Goal: Information Seeking & Learning: Learn about a topic

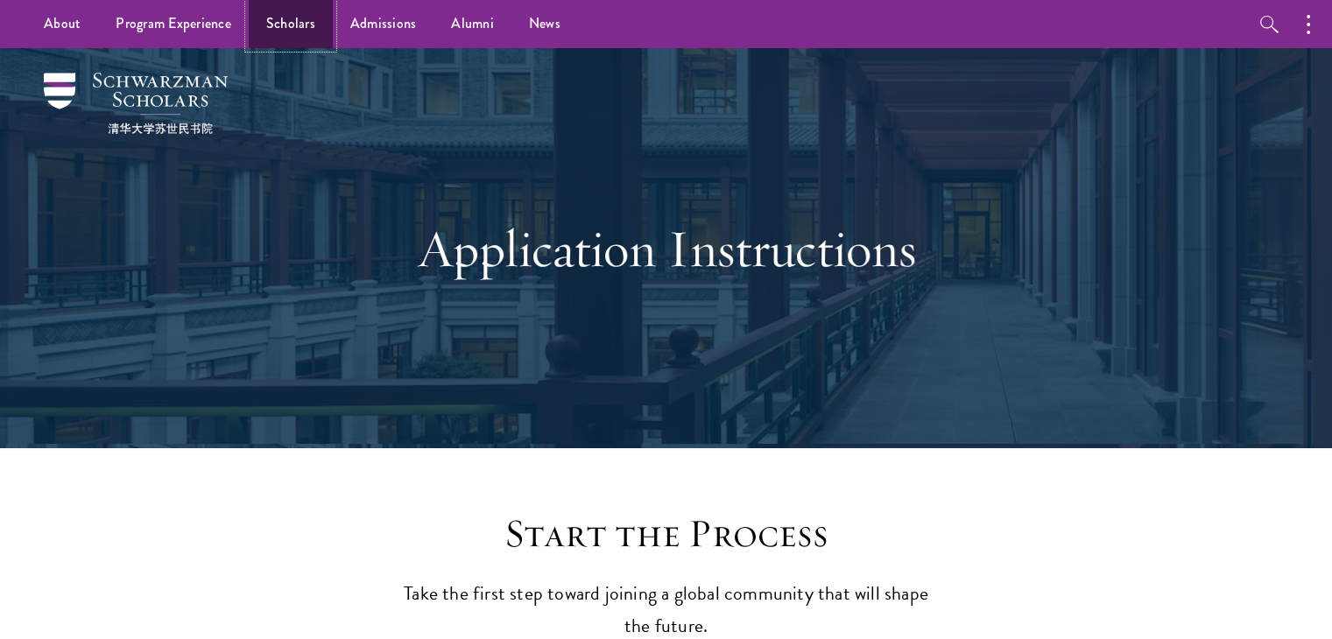
click at [306, 28] on link "Scholars" at bounding box center [291, 24] width 84 height 48
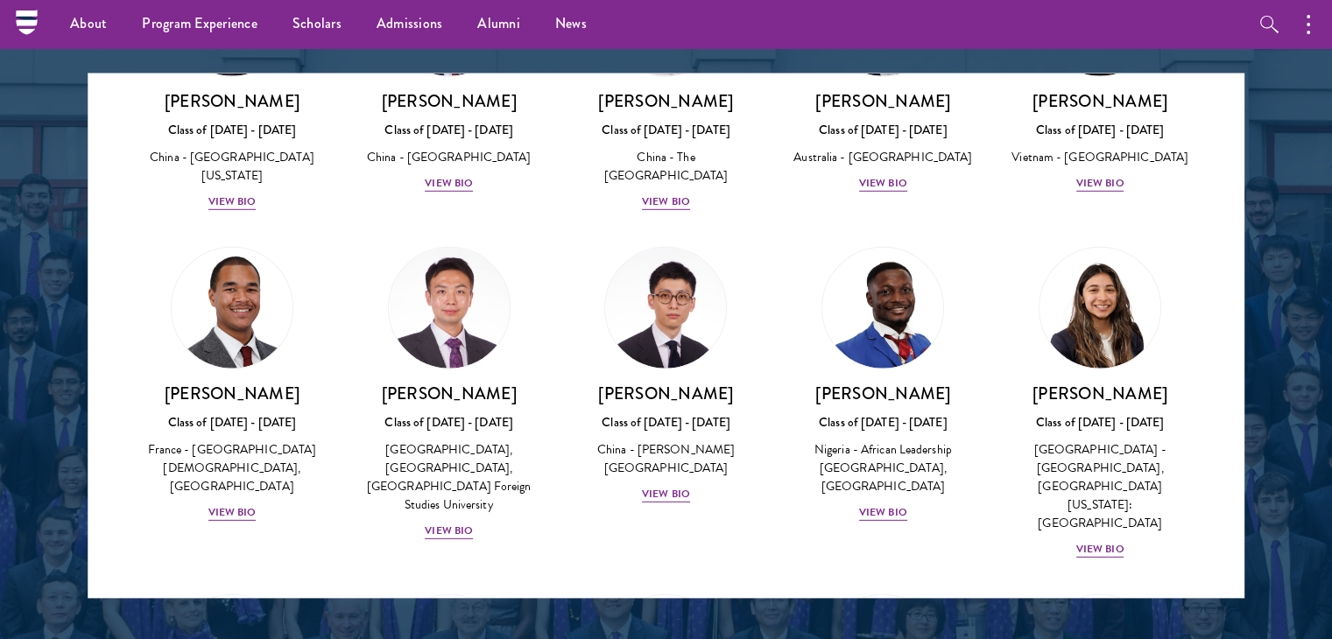
scroll to position [5225, 0]
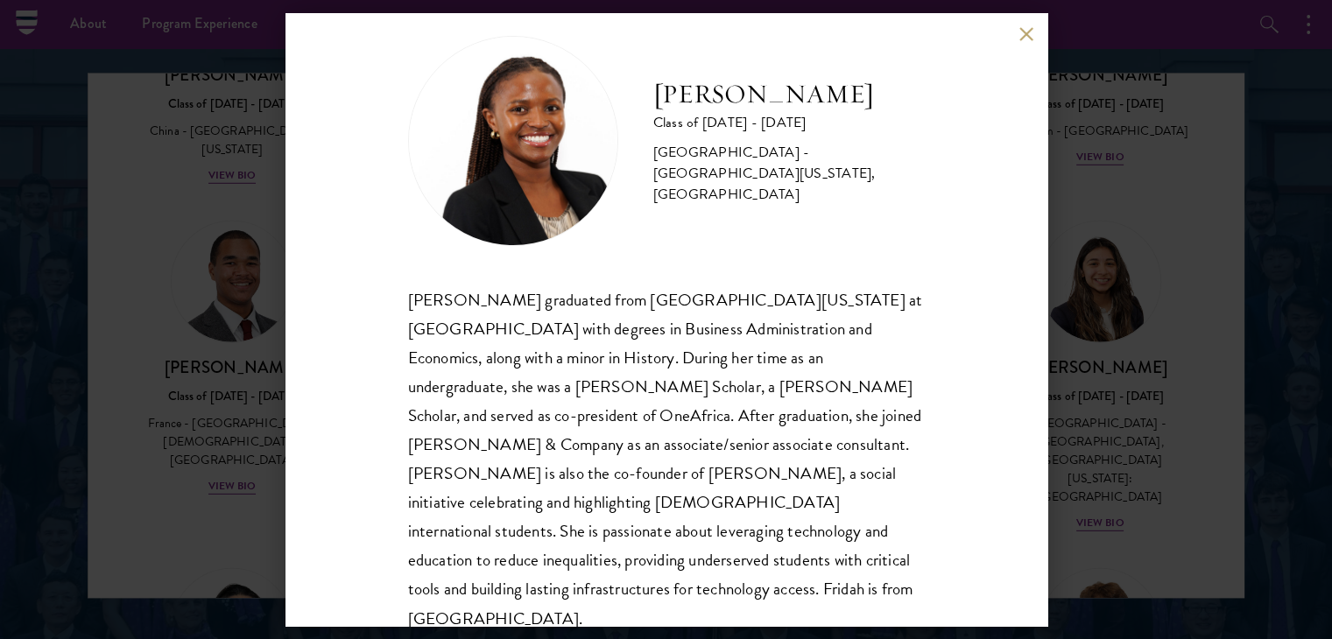
scroll to position [31, 0]
click at [1026, 34] on button at bounding box center [1026, 33] width 15 height 15
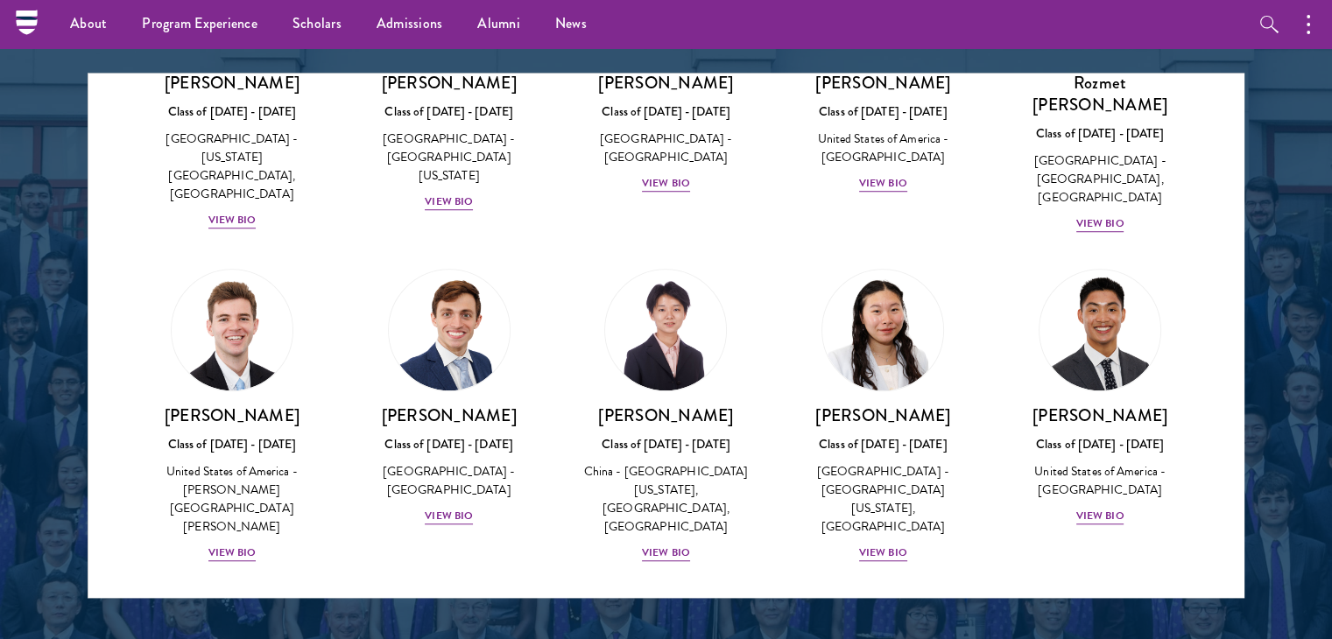
scroll to position [8439, 0]
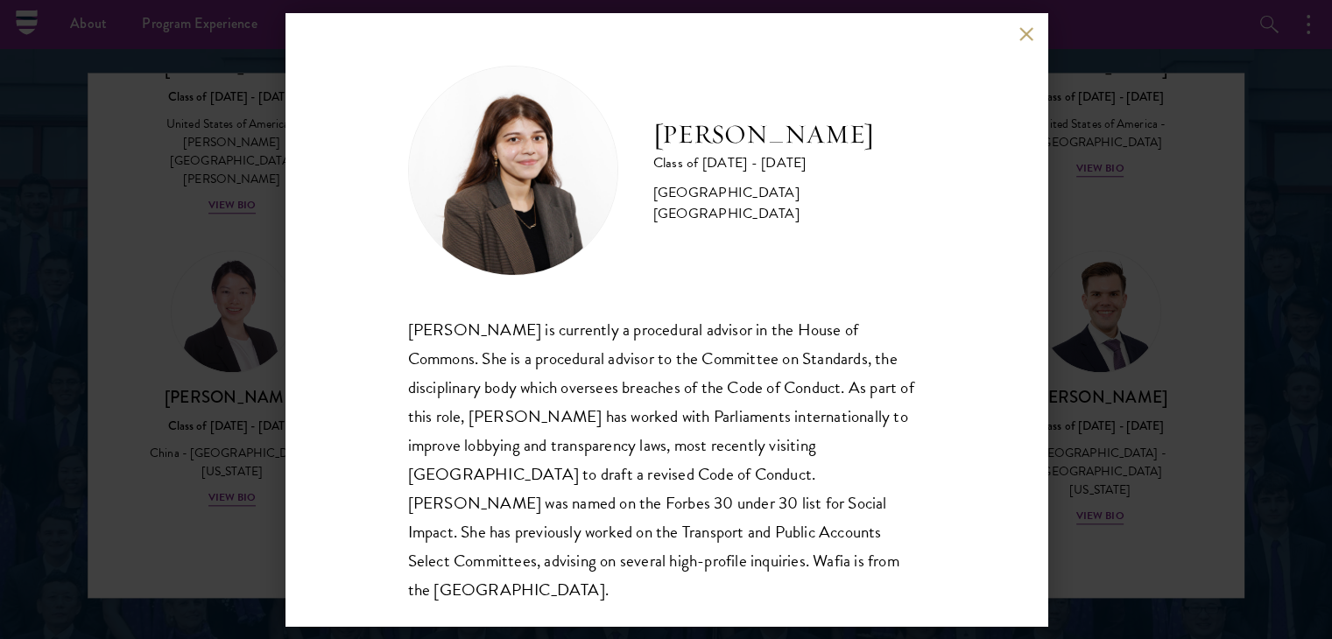
click at [1019, 39] on button at bounding box center [1026, 33] width 15 height 15
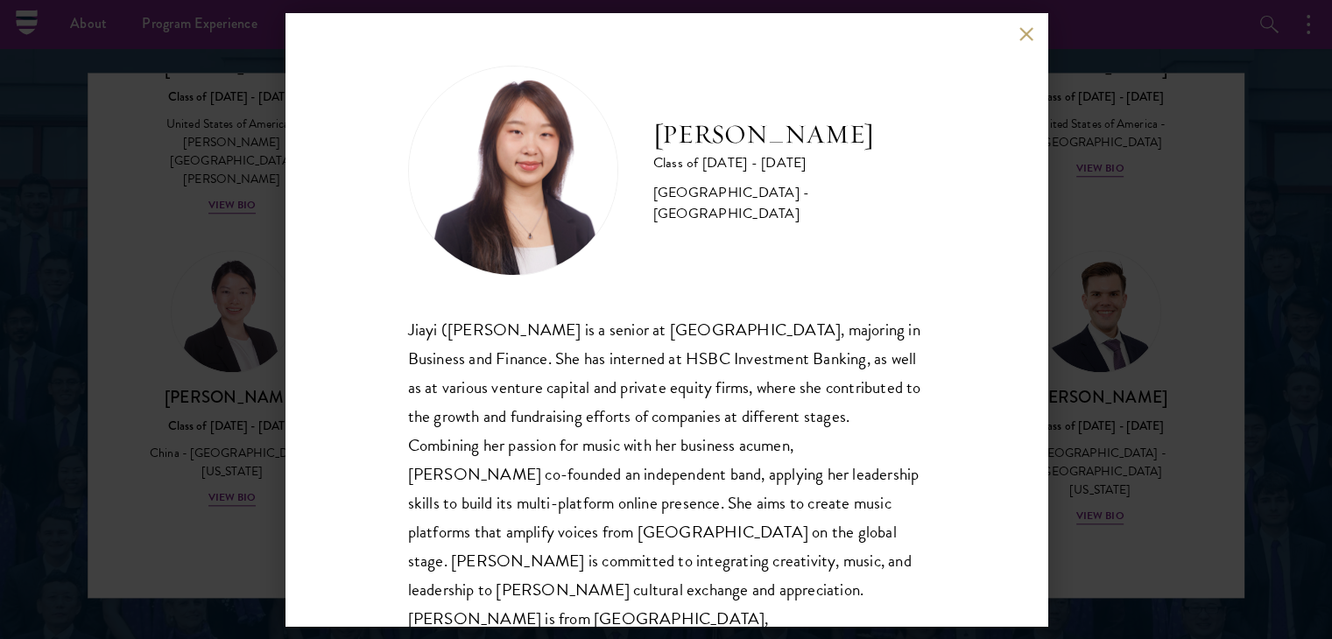
click at [1051, 47] on div "Dora Zhang Class of 2025 - 2026 China - Peking University Jiayi (Dora) Zhang is…" at bounding box center [666, 319] width 1332 height 639
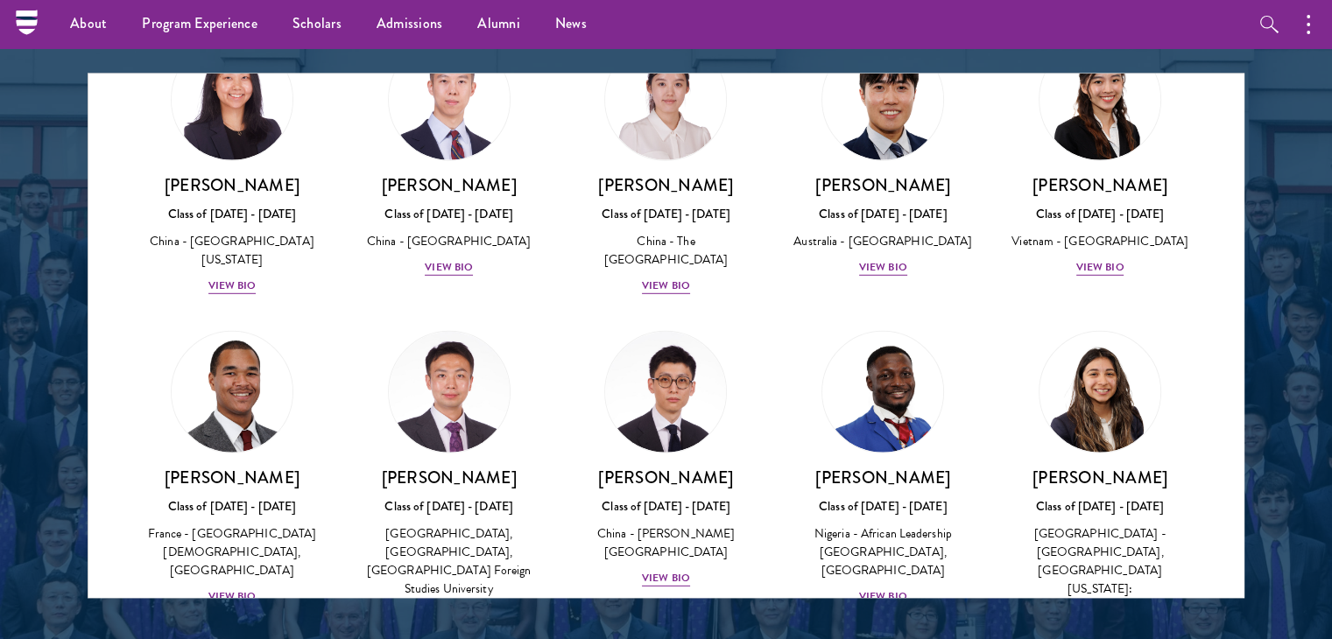
click at [1023, 30] on ul "About Overview Leadership Donors Program Experience Overview Curriculum Student…" at bounding box center [568, 24] width 1031 height 48
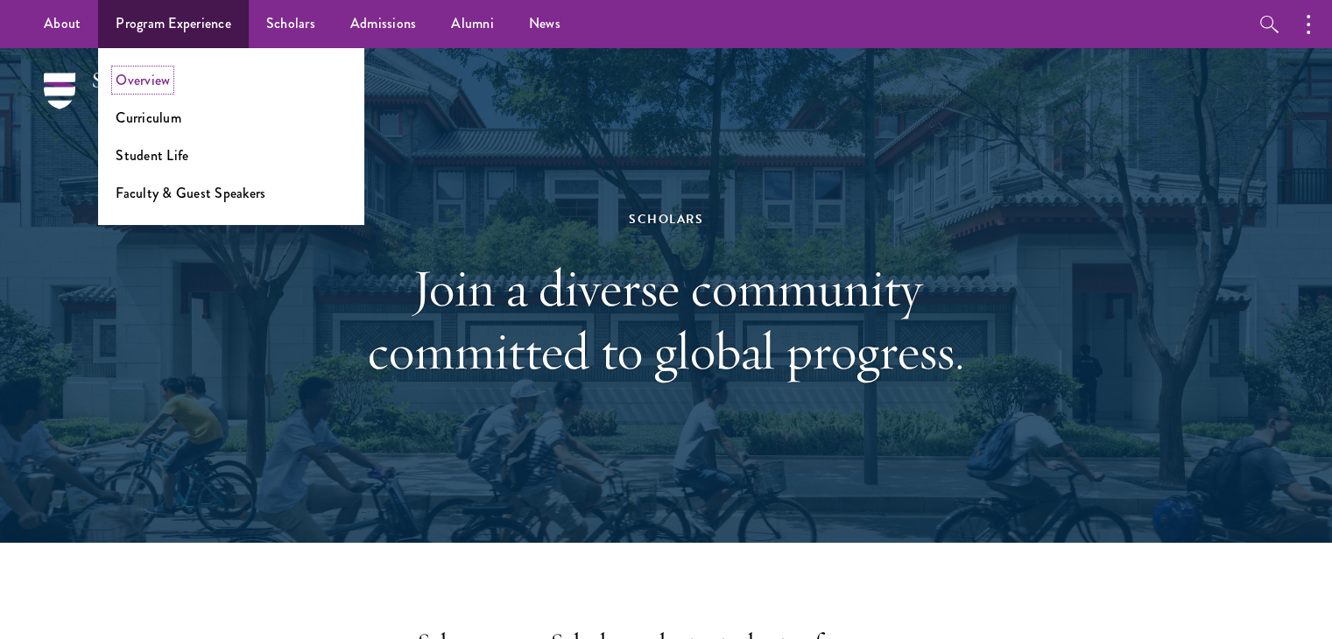
click at [158, 85] on link "Overview" at bounding box center [143, 80] width 54 height 20
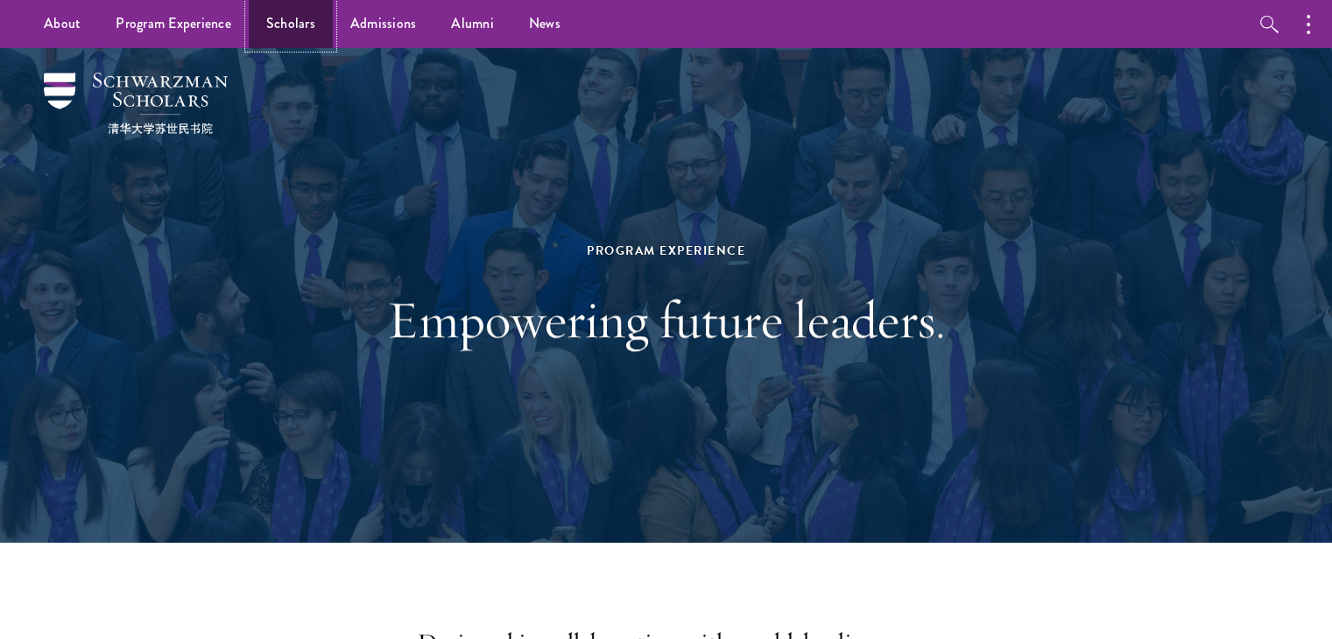
click at [294, 33] on link "Scholars" at bounding box center [291, 24] width 84 height 48
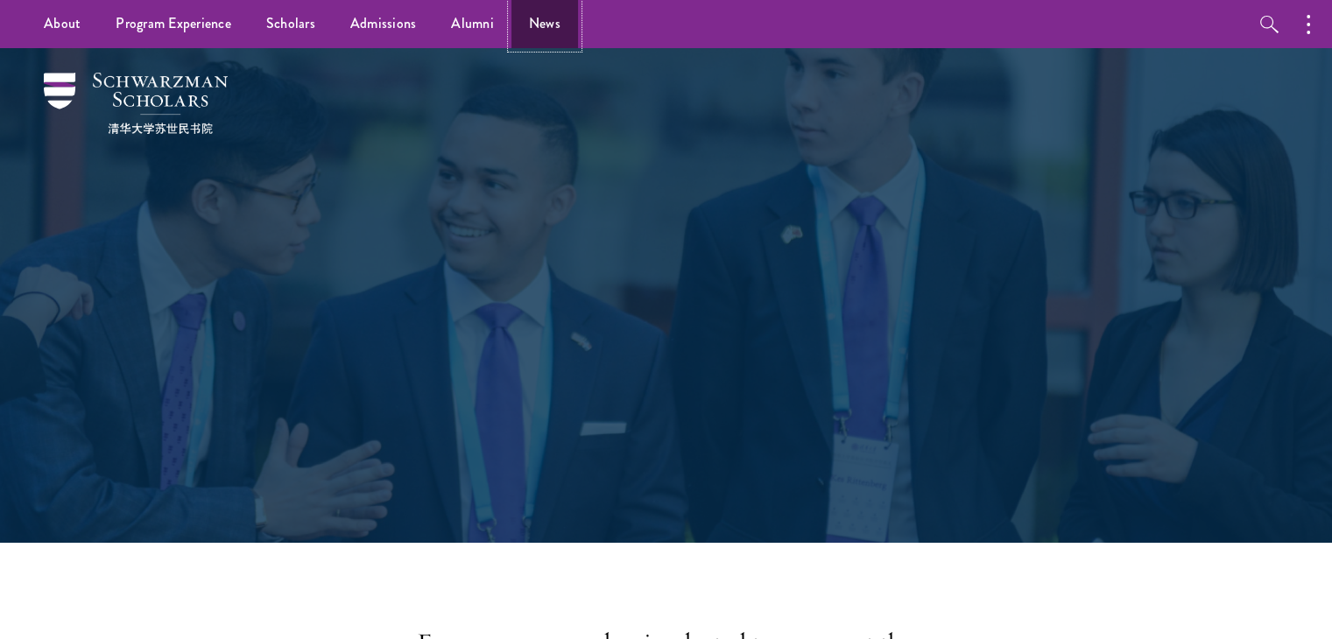
drag, startPoint x: 0, startPoint y: 0, endPoint x: 525, endPoint y: 22, distance: 525.9
click at [525, 22] on link "News" at bounding box center [544, 24] width 67 height 48
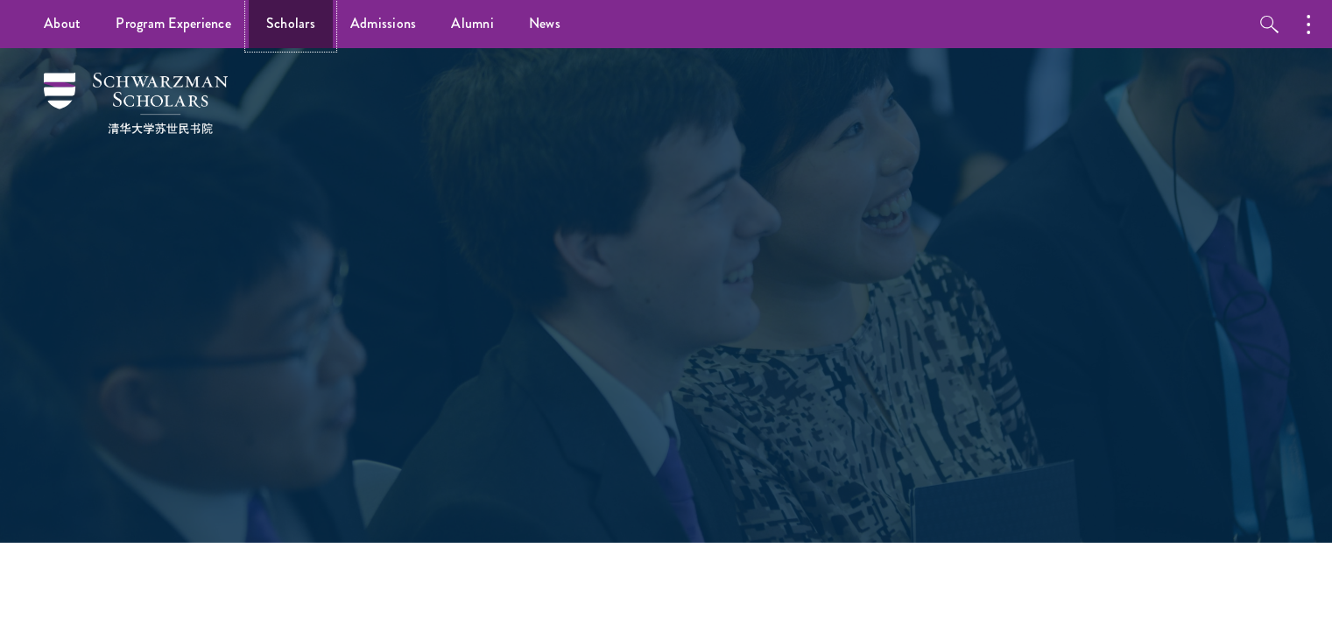
click at [263, 29] on link "Scholars" at bounding box center [291, 24] width 84 height 48
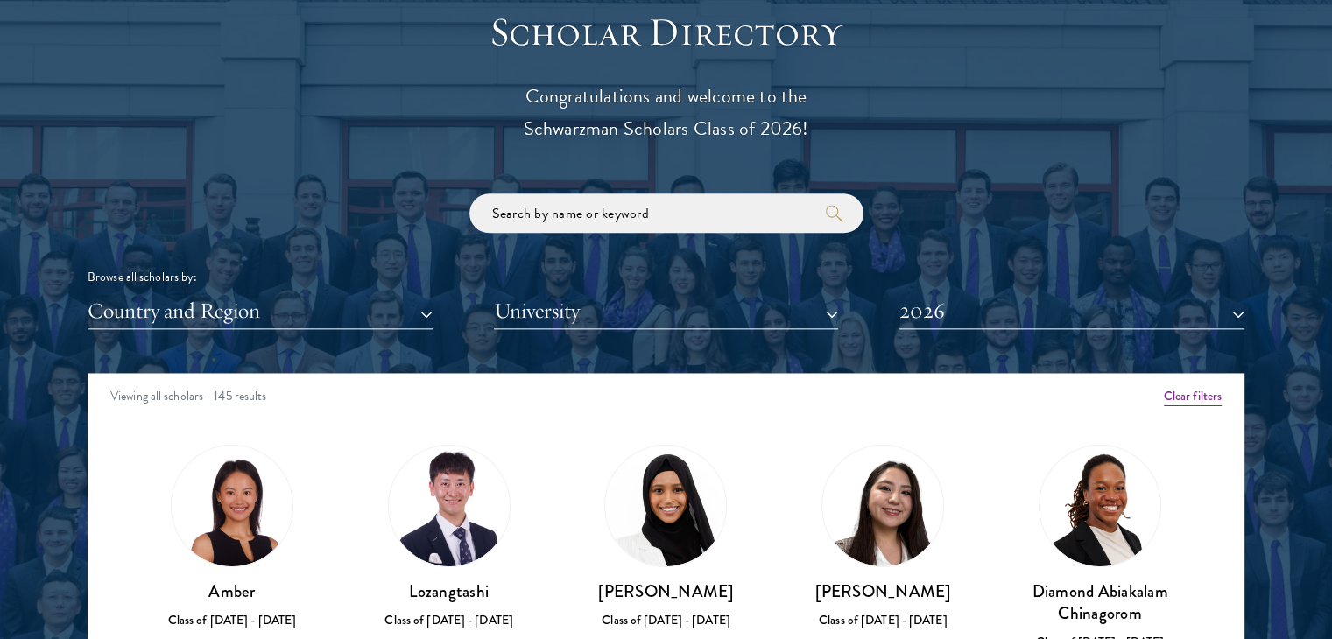
scroll to position [2091, 0]
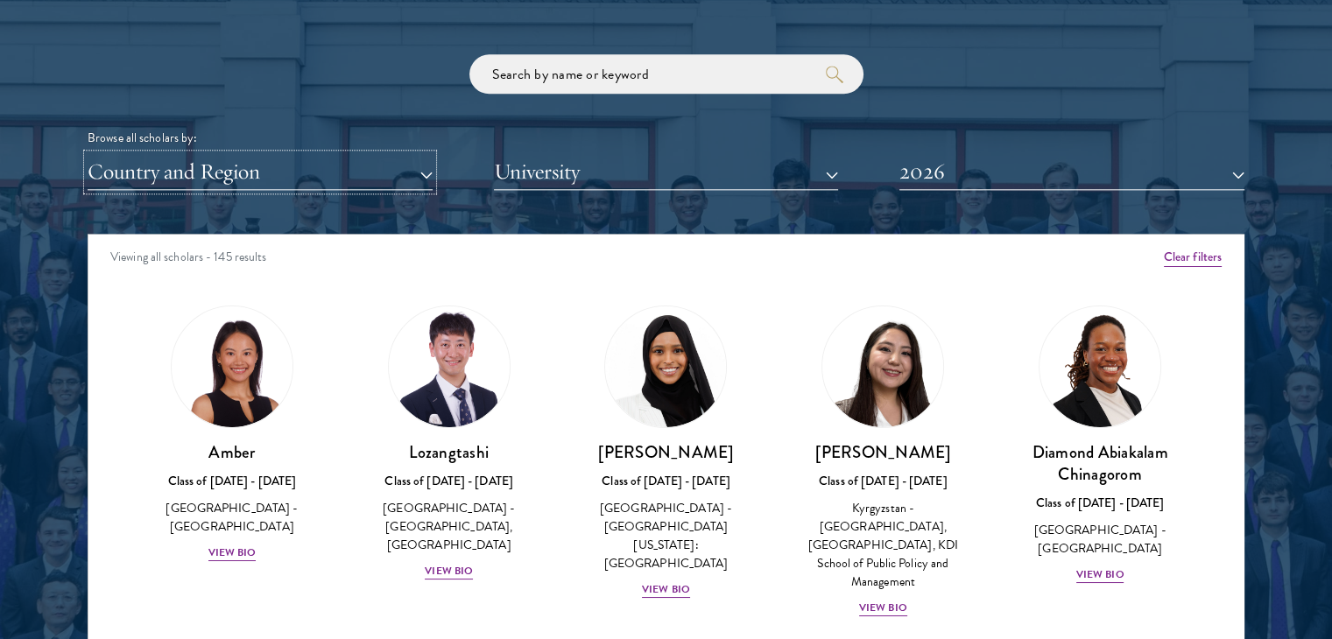
click at [416, 177] on button "Country and Region" at bounding box center [260, 172] width 345 height 36
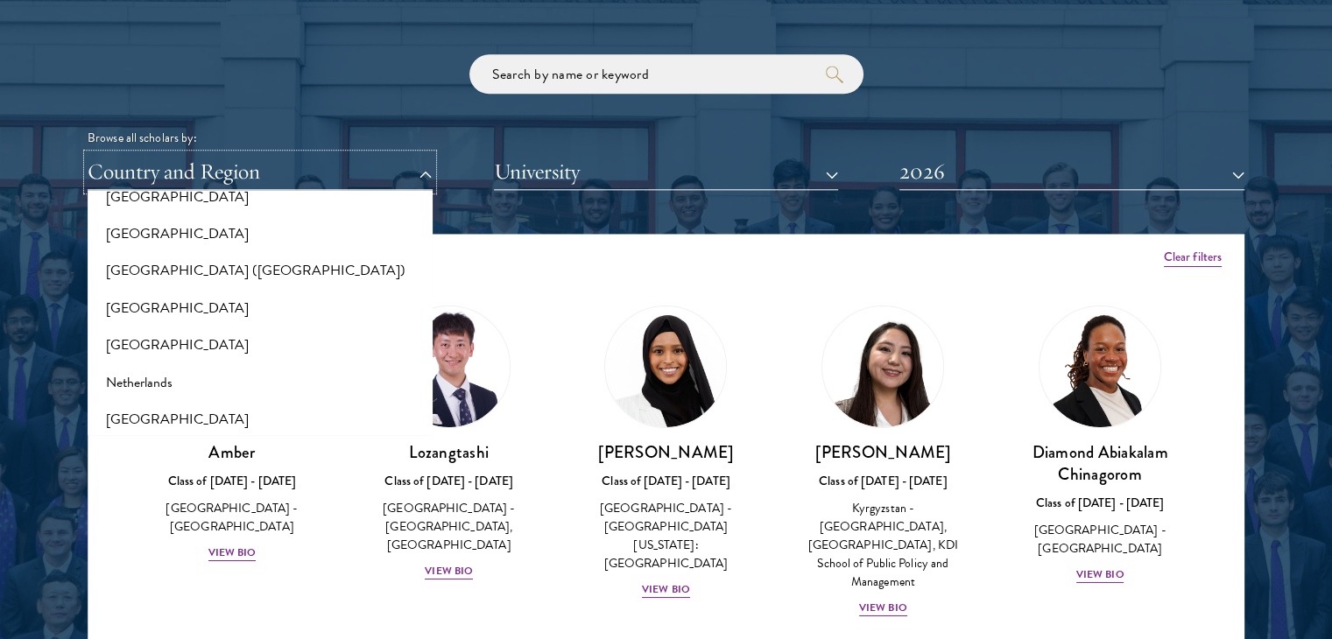
scroll to position [2152, 0]
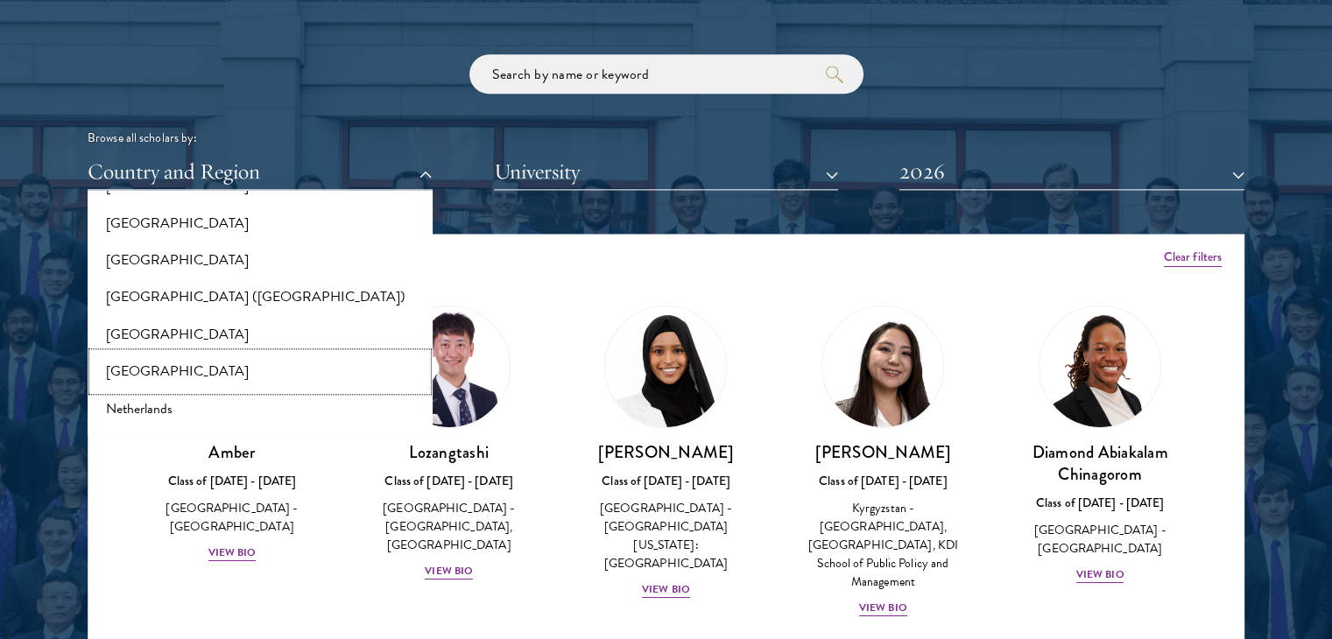
click at [236, 375] on button "[GEOGRAPHIC_DATA]" at bounding box center [260, 371] width 335 height 37
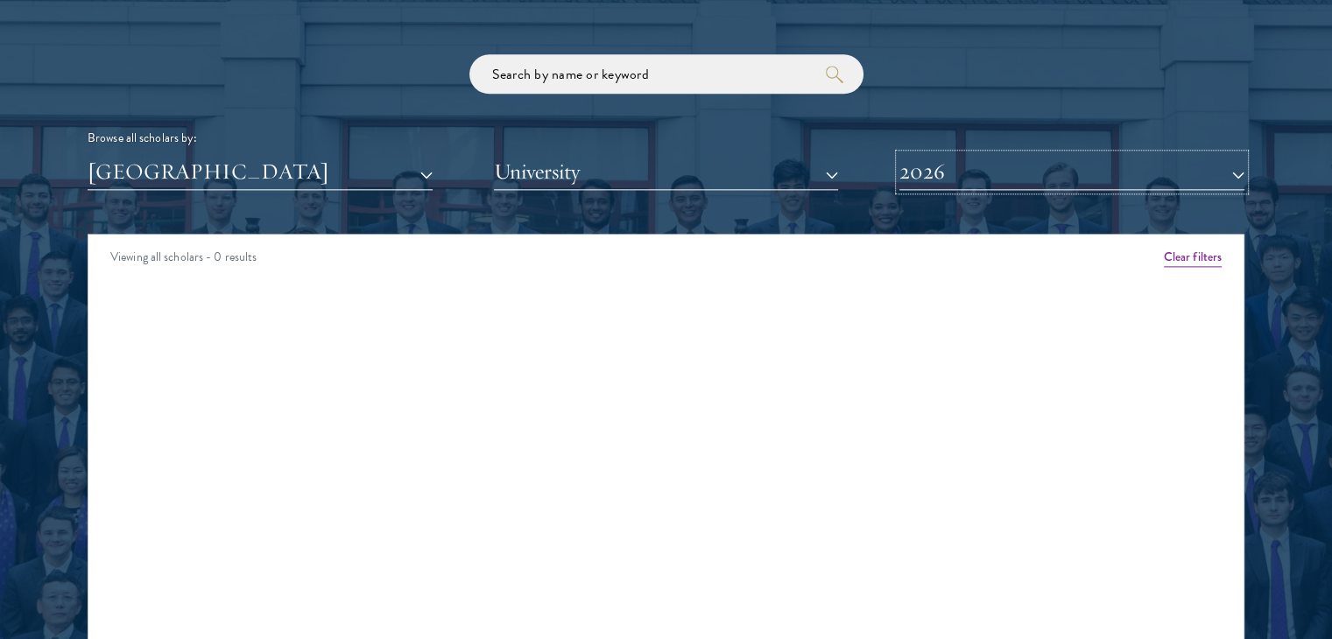
click at [1054, 175] on button "2026" at bounding box center [1071, 172] width 345 height 36
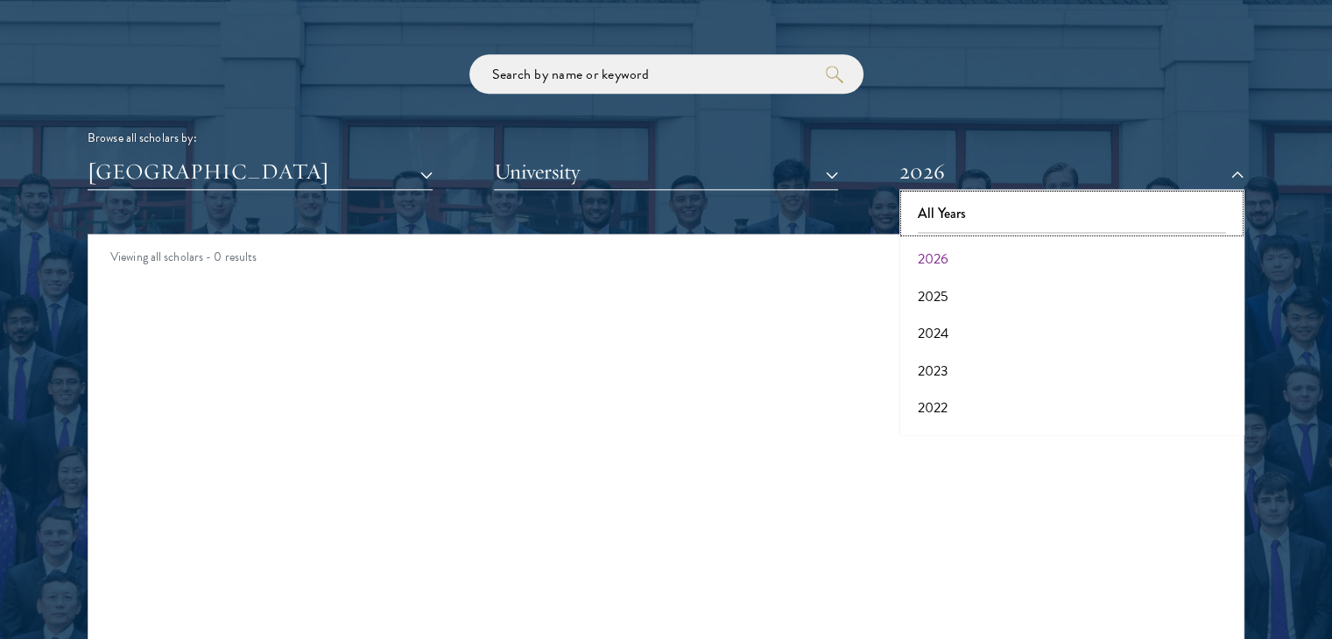
click at [1004, 222] on button "All Years" at bounding box center [1072, 213] width 335 height 37
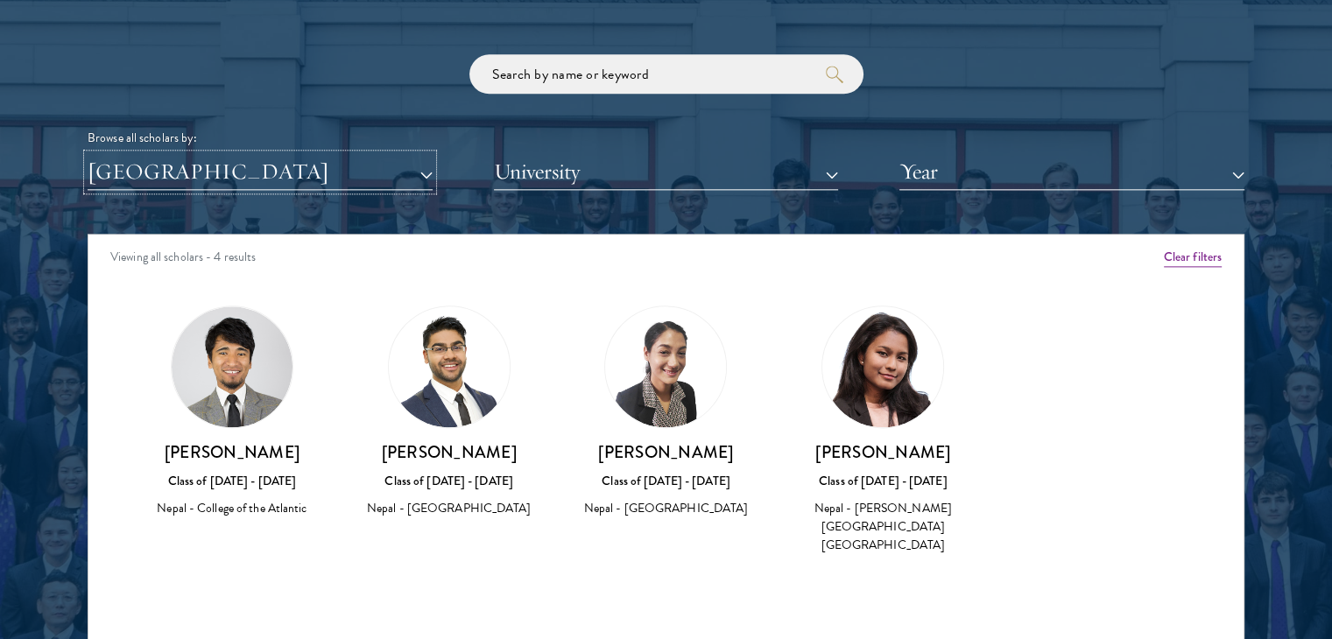
click at [417, 181] on button "[GEOGRAPHIC_DATA]" at bounding box center [260, 172] width 345 height 36
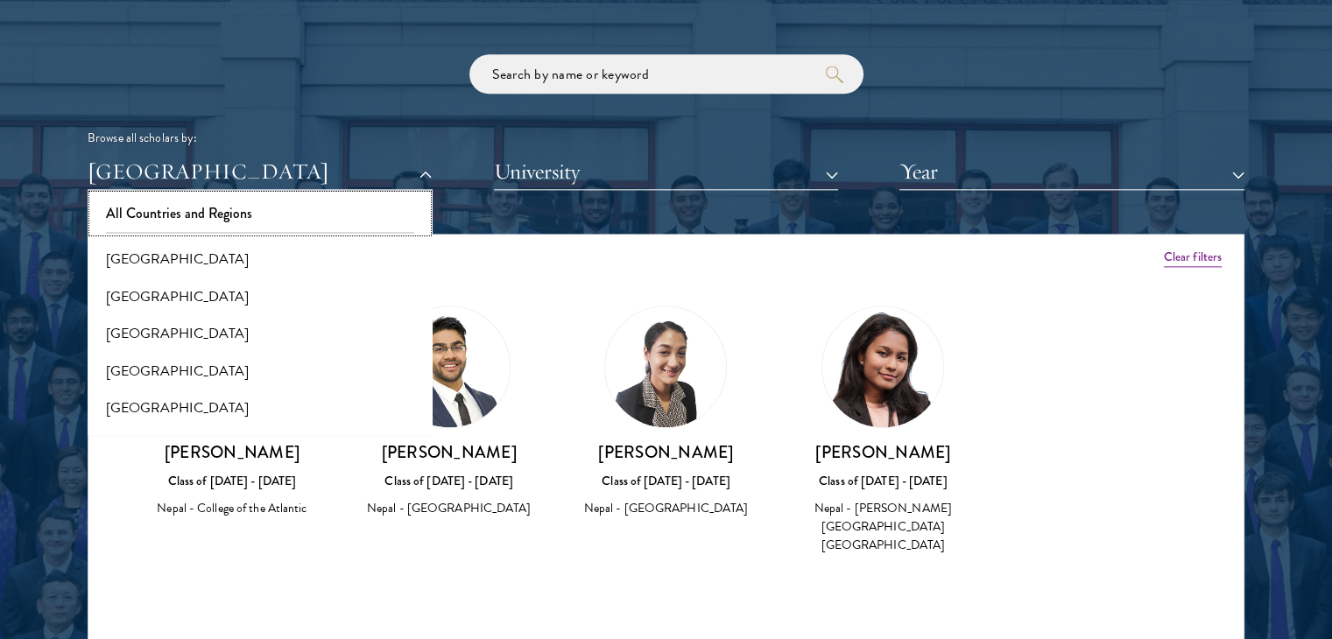
click at [327, 219] on button "All Countries and Regions" at bounding box center [260, 213] width 335 height 37
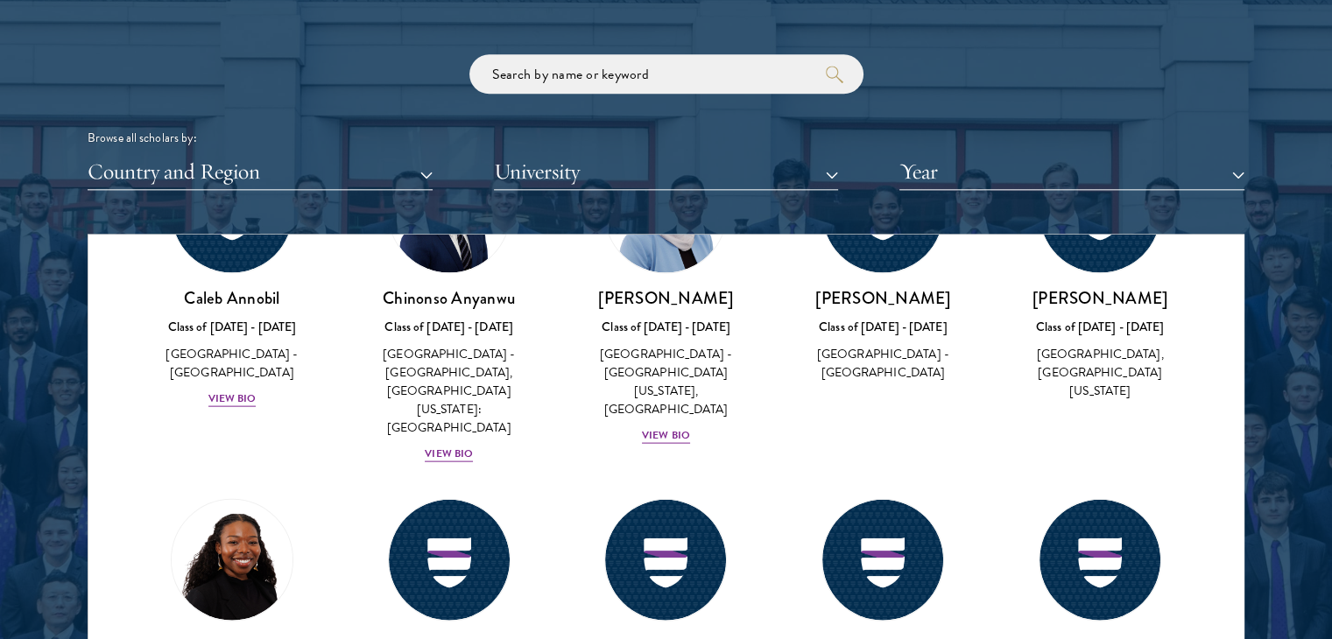
scroll to position [4096, 0]
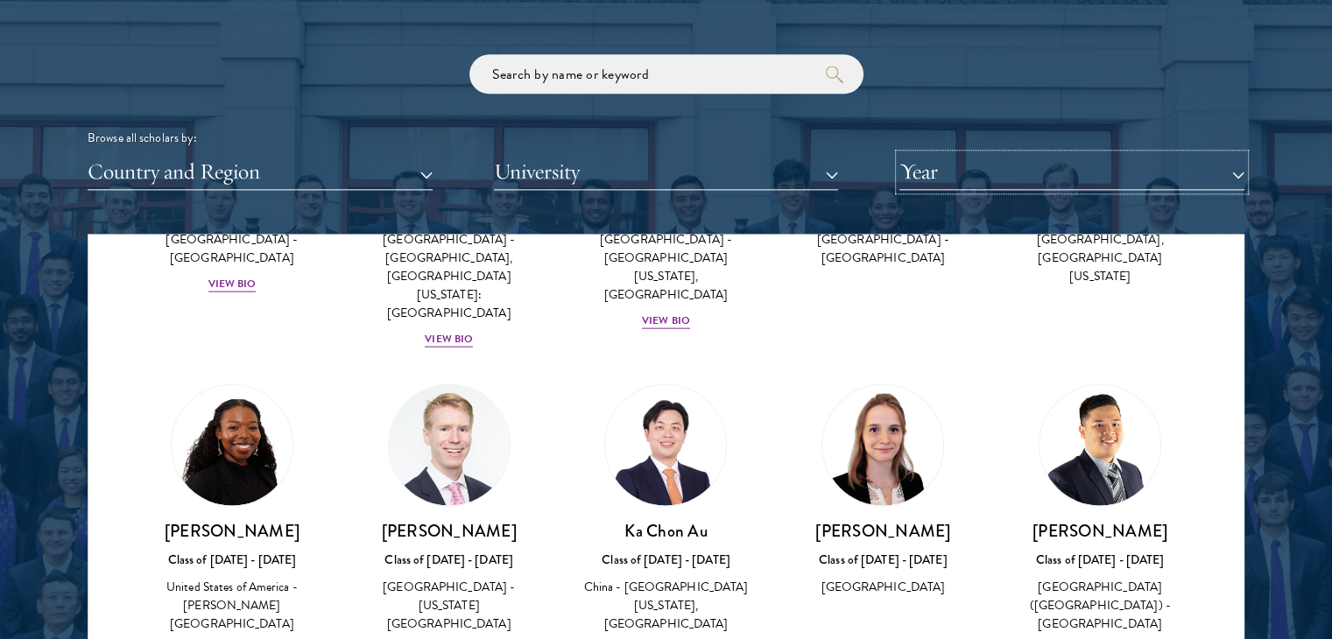
click at [1144, 171] on button "Year" at bounding box center [1071, 172] width 345 height 36
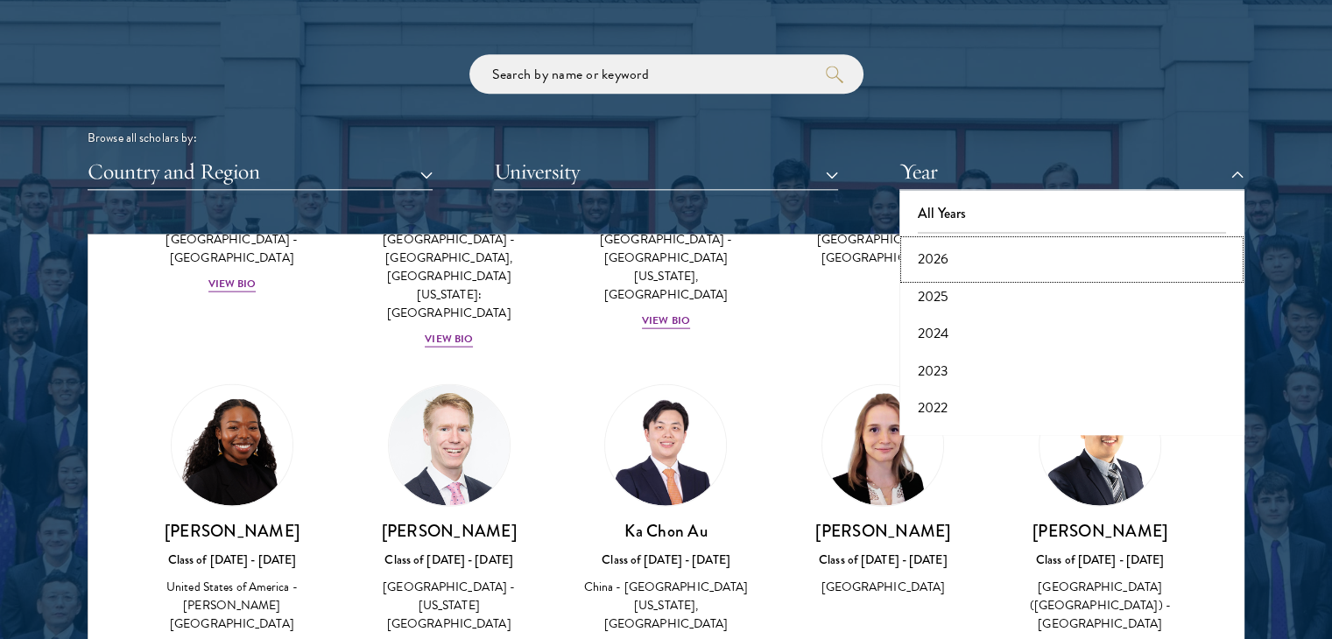
click at [1024, 254] on button "2026" at bounding box center [1072, 259] width 335 height 37
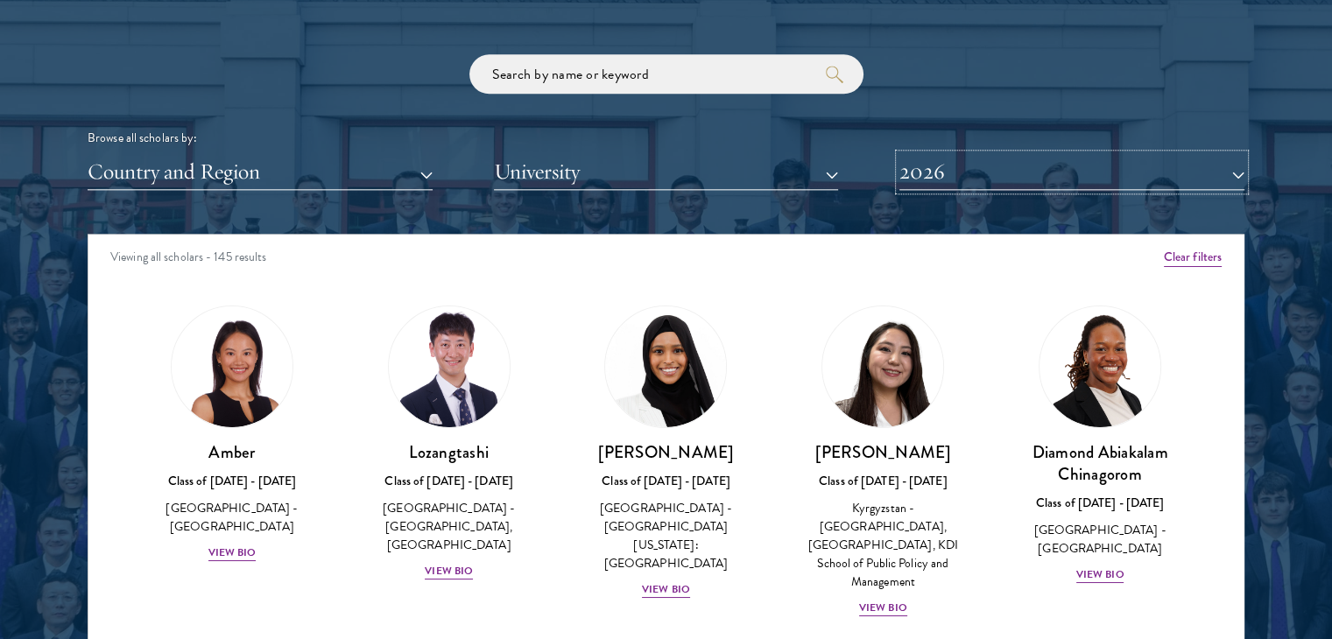
click at [1124, 174] on button "2026" at bounding box center [1071, 172] width 345 height 36
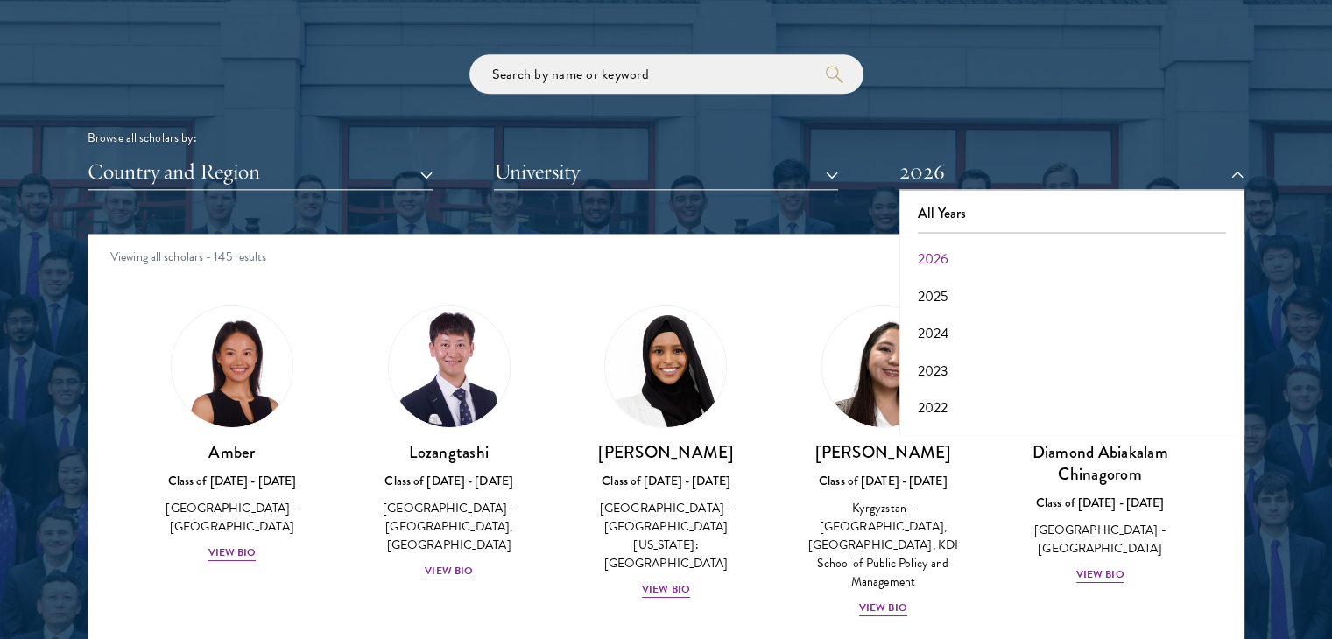
click at [960, 12] on div "Scholar Directory Congratulations and welcome to the Schwarzman Scholars Class …" at bounding box center [666, 314] width 1157 height 891
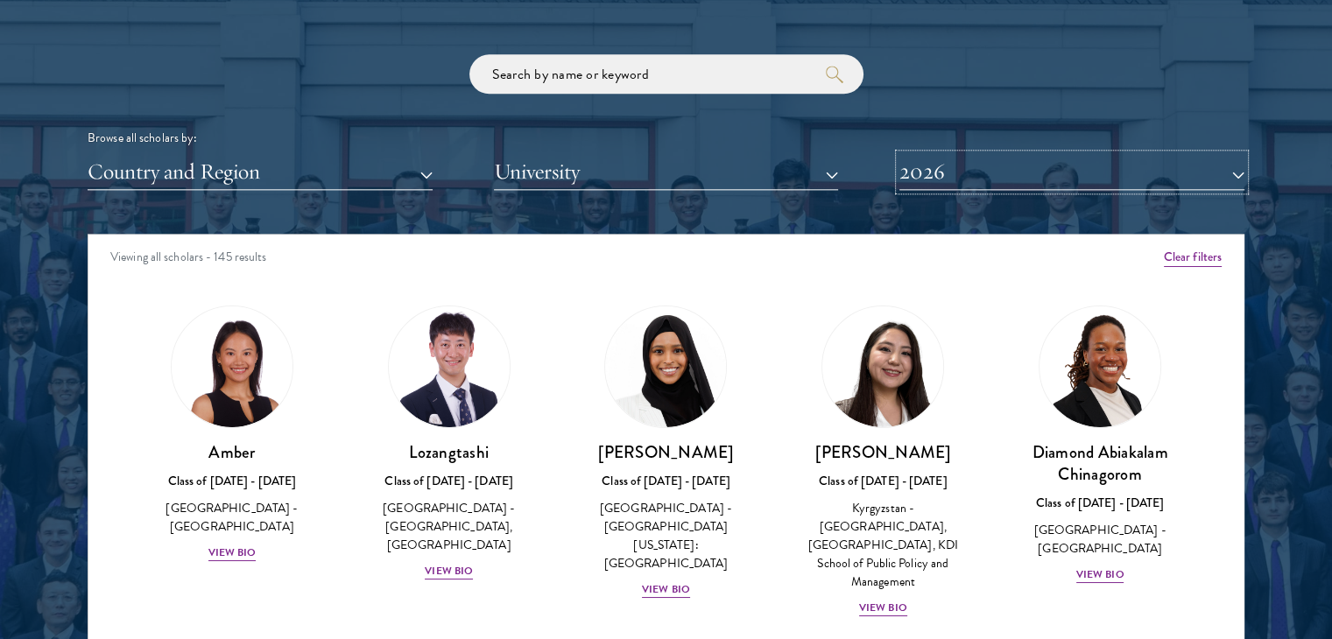
click at [930, 167] on button "2026" at bounding box center [1071, 172] width 345 height 36
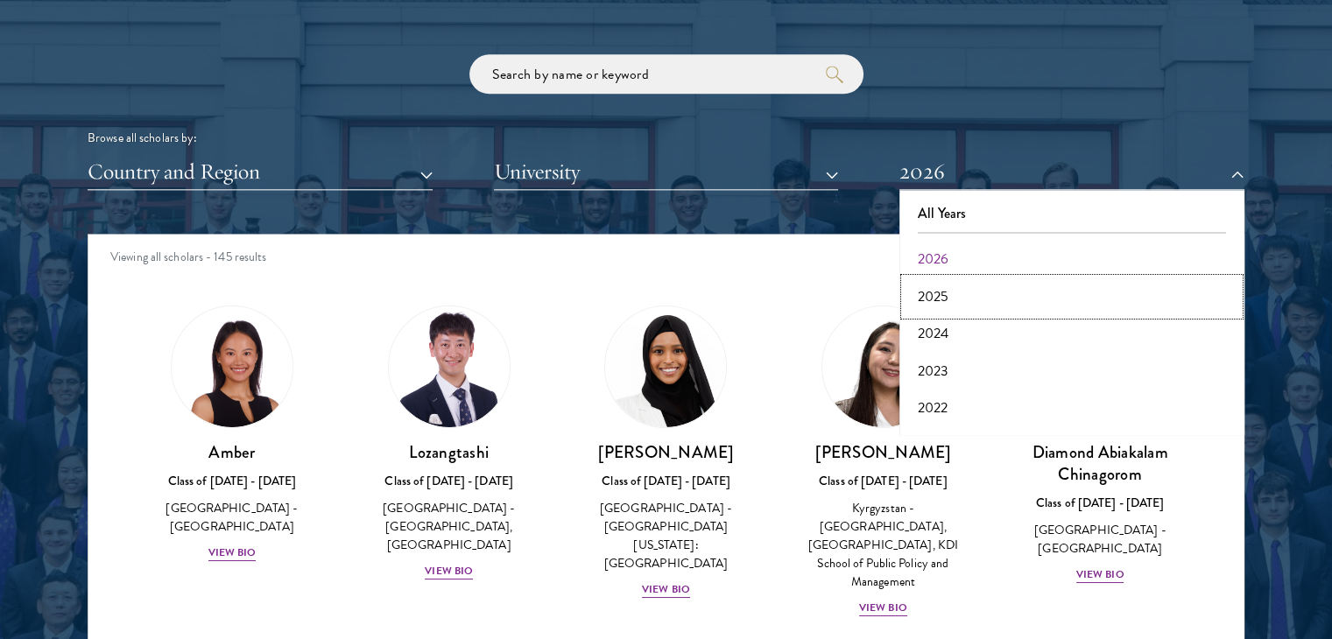
click at [930, 292] on button "2025" at bounding box center [1072, 296] width 335 height 37
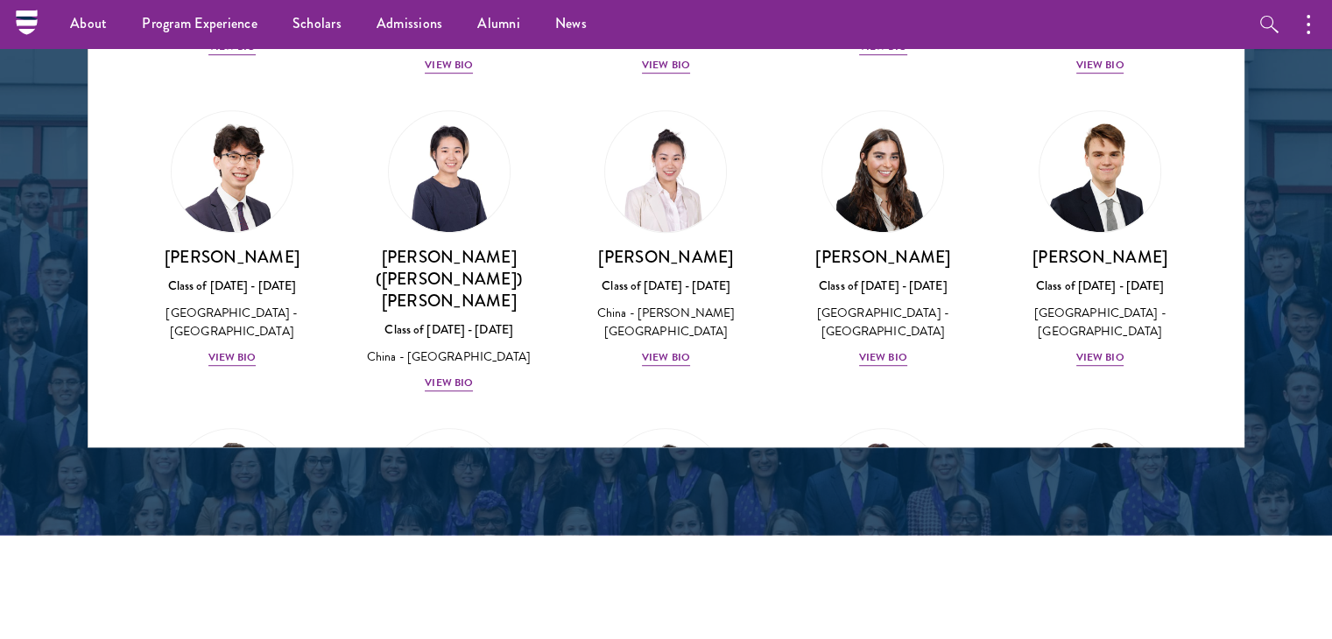
scroll to position [7677, 0]
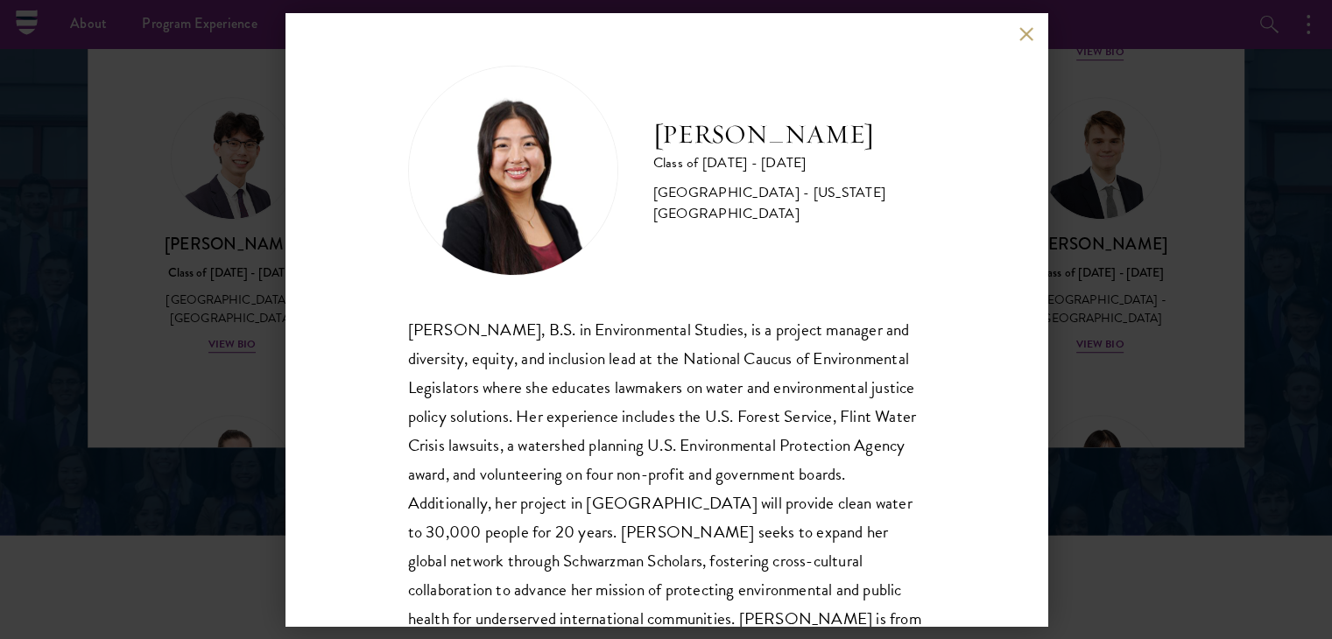
click at [546, 180] on img at bounding box center [513, 171] width 210 height 210
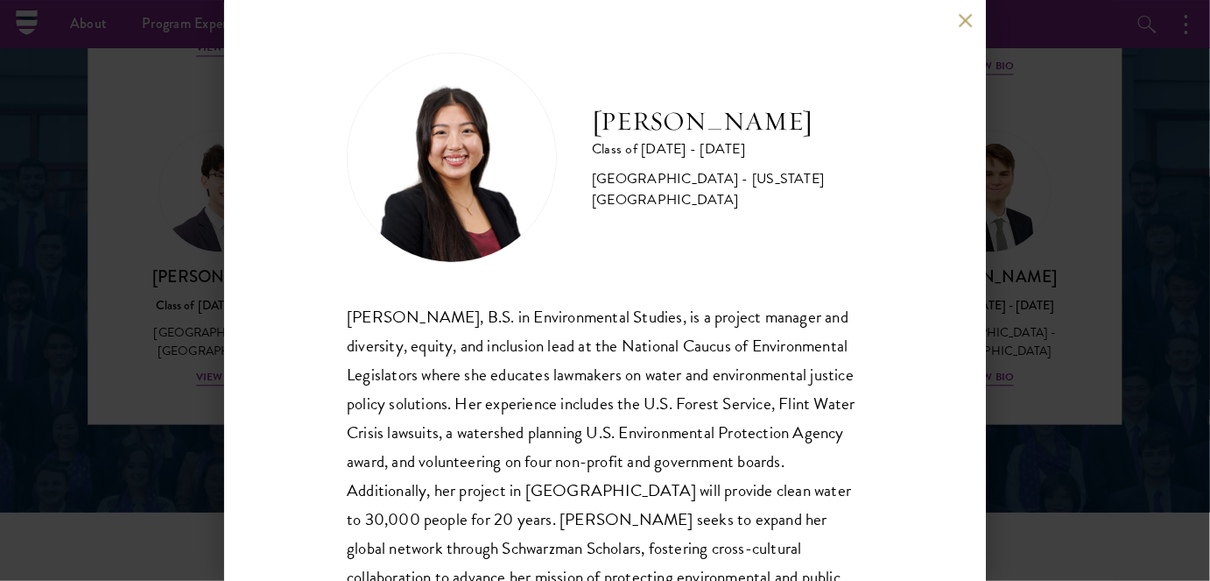
scroll to position [121, 0]
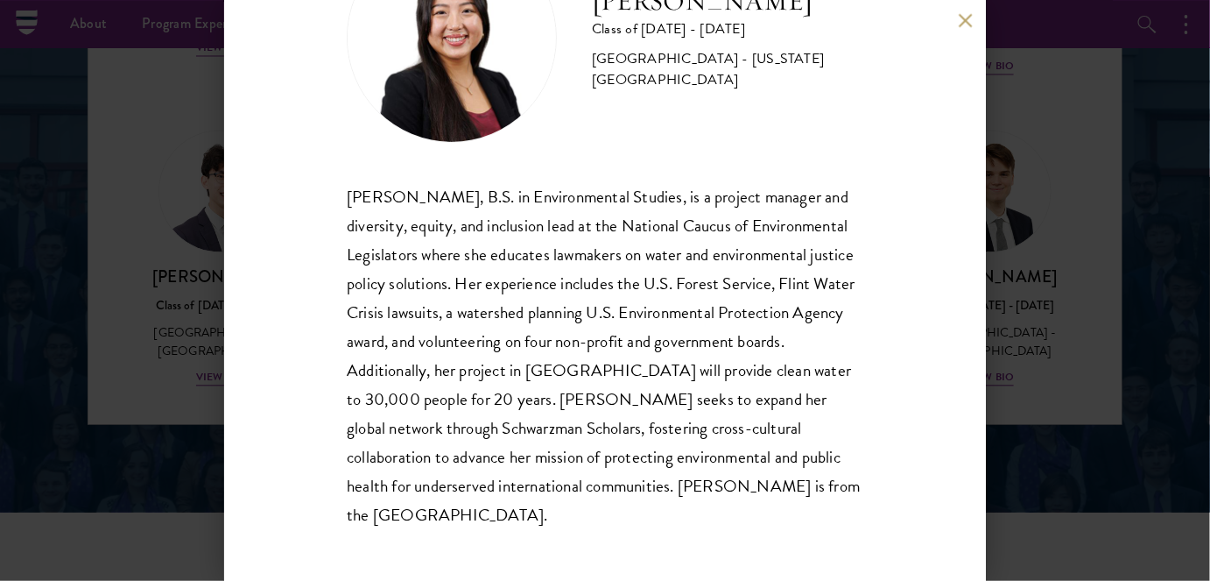
click at [971, 31] on div "[PERSON_NAME] Class of [DATE] - [DATE] [GEOGRAPHIC_DATA] - [US_STATE][GEOGRAPHI…" at bounding box center [605, 290] width 762 height 581
click at [964, 17] on button at bounding box center [965, 20] width 15 height 15
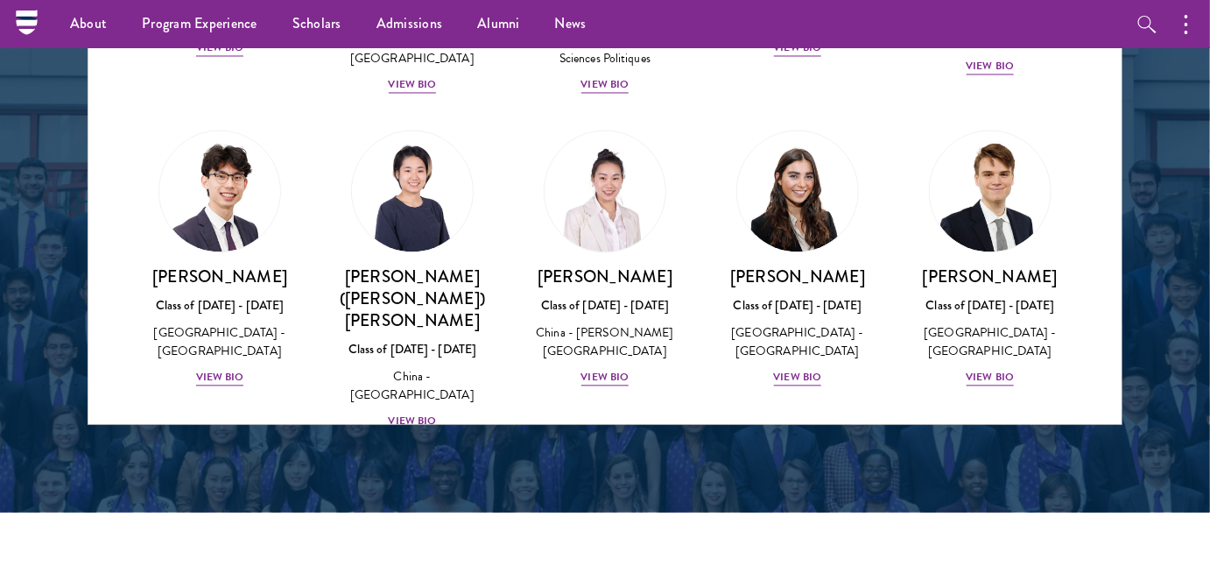
scroll to position [7892, 0]
